Goal: Book appointment/travel/reservation

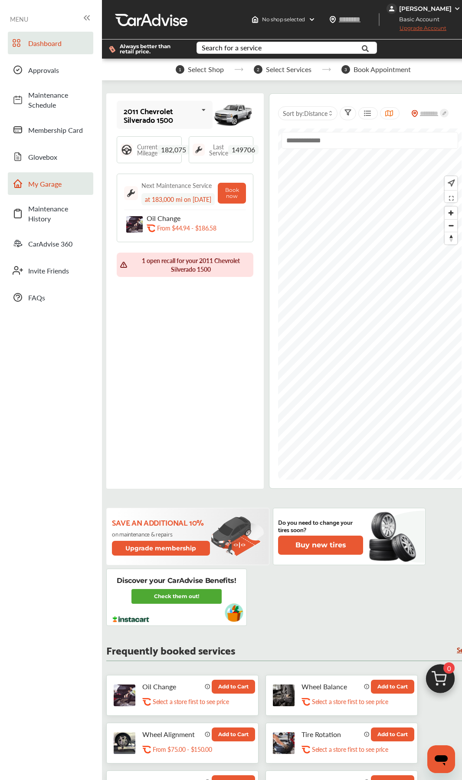
click at [46, 191] on link "My Garage" at bounding box center [50, 183] width 85 height 23
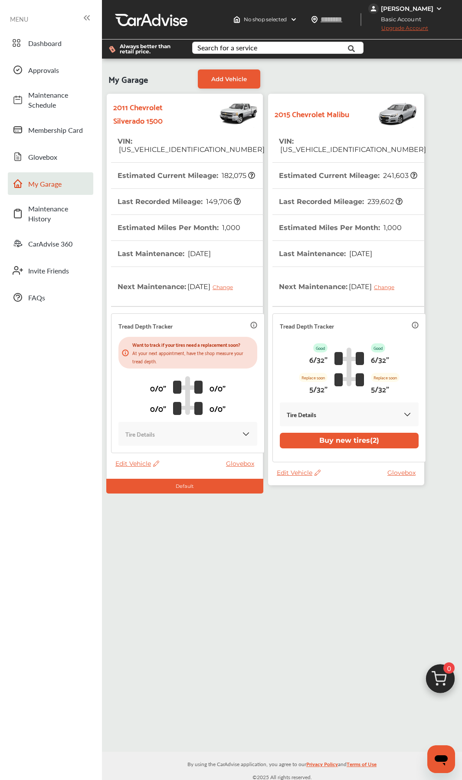
click at [315, 267] on th "Next Maintenance : [DATE] Change" at bounding box center [340, 286] width 122 height 39
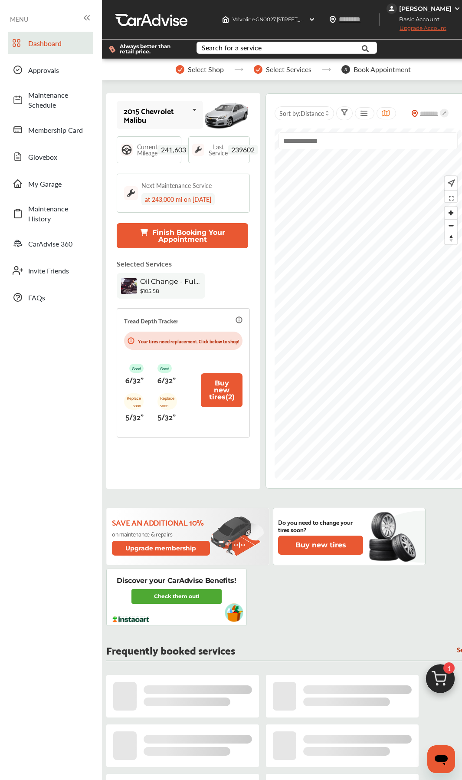
click at [444, 415] on img at bounding box center [441, 681] width 42 height 42
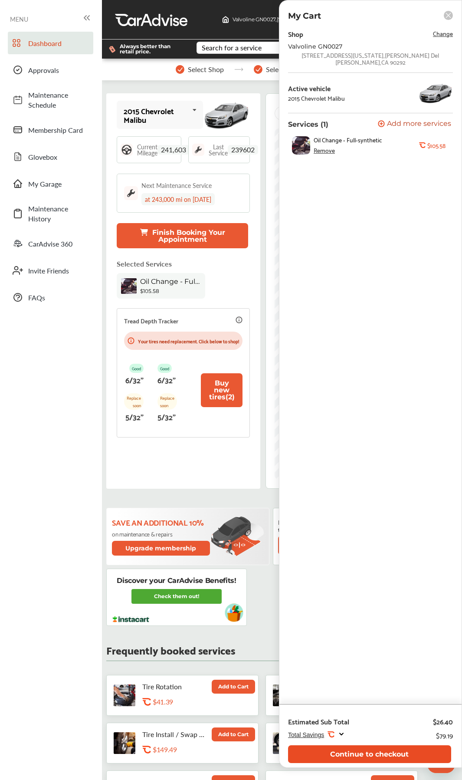
click at [409, 415] on button "Continue to checkout" at bounding box center [369, 754] width 163 height 18
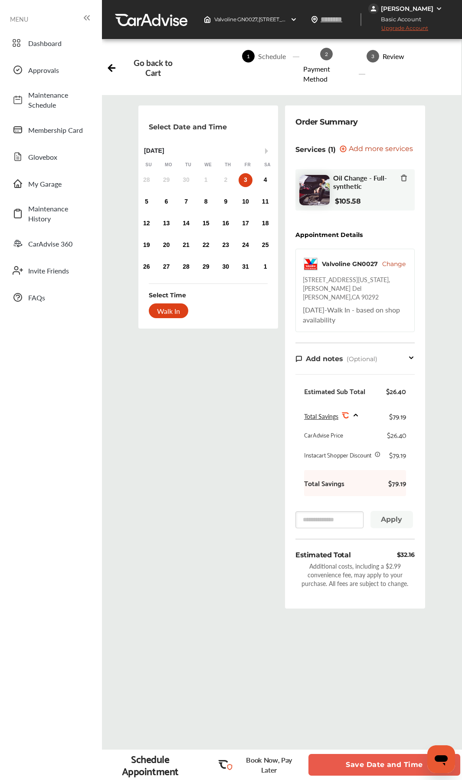
click at [370, 415] on button "Save Date and Time" at bounding box center [384, 765] width 152 height 22
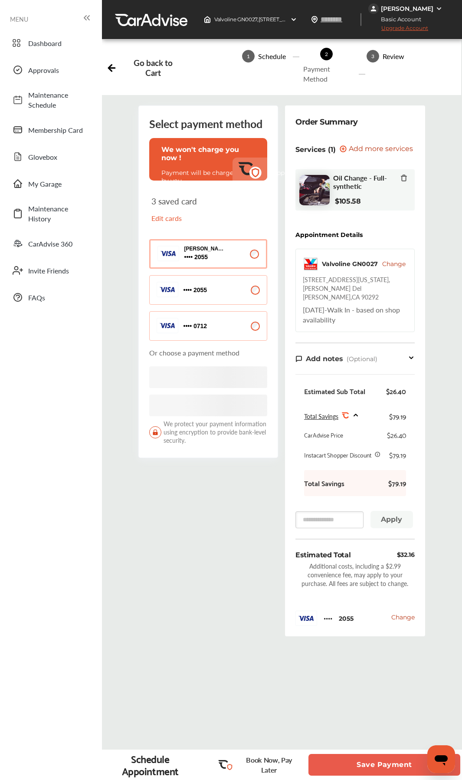
click at [370, 415] on button "Save Payment" at bounding box center [384, 765] width 152 height 22
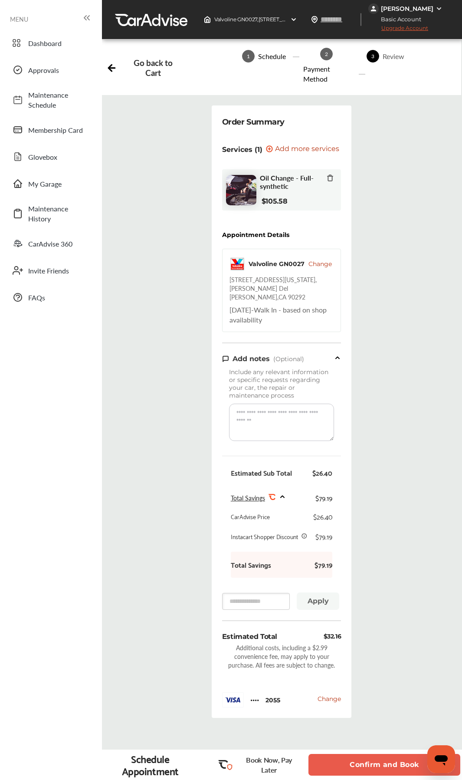
click at [370, 415] on button "Confirm and Book" at bounding box center [384, 765] width 152 height 22
